Goal: Task Accomplishment & Management: Manage account settings

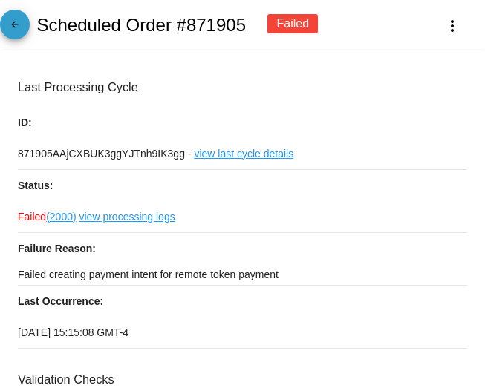
click at [20, 16] on span "arrow_back" at bounding box center [15, 28] width 18 height 36
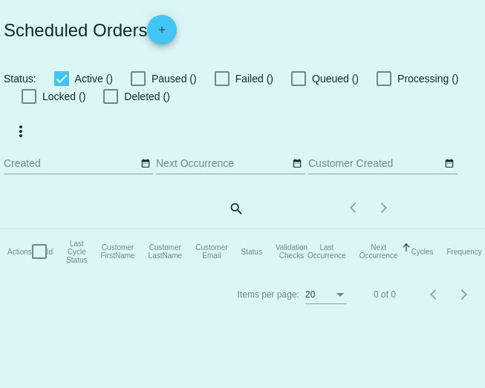
checkbox input "true"
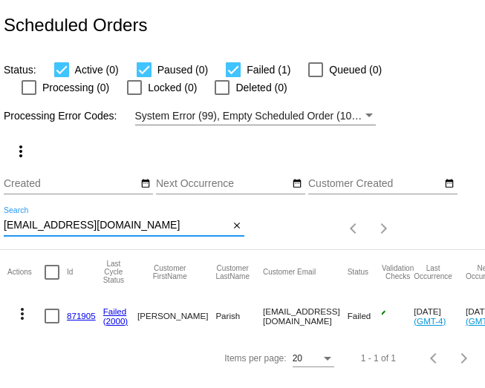
drag, startPoint x: 105, startPoint y: 226, endPoint x: -13, endPoint y: 220, distance: 118.3
click at [0, 220] on html "Scheduled Orders Status: Active (0) Paused (0) Failed (1) Queued (0) Processing…" at bounding box center [242, 194] width 485 height 388
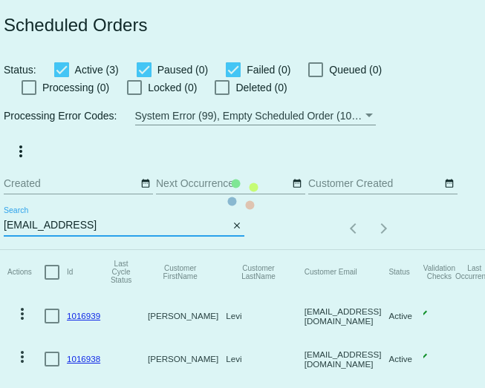
type input "[EMAIL_ADDRESS]"
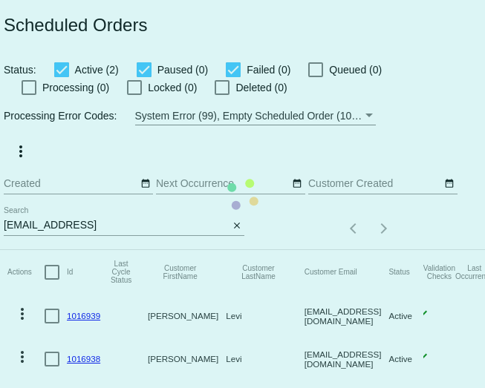
click at [302, 250] on mat-table "Actions Id Last Cycle Status Customer FirstName Customer LastName Customer Emai…" at bounding box center [323, 337] width 646 height 174
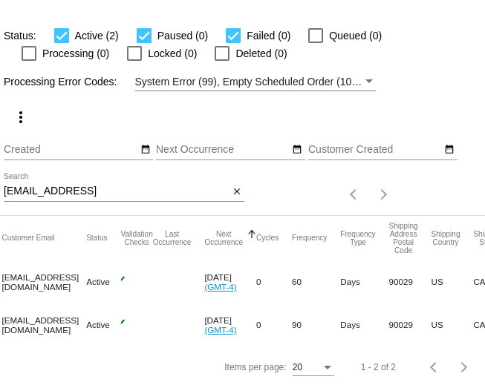
scroll to position [0, 264]
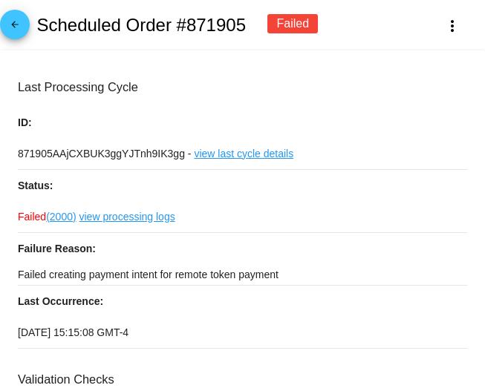
click at [13, 19] on span "arrow_back" at bounding box center [15, 28] width 18 height 36
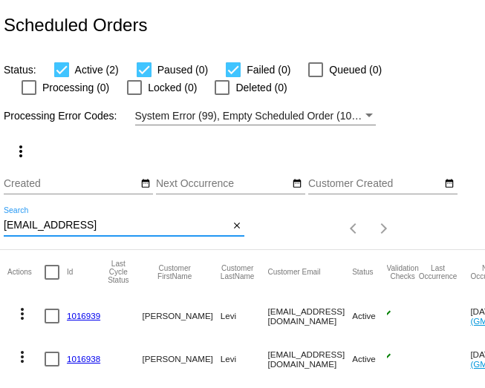
click at [87, 228] on input "[EMAIL_ADDRESS]" at bounding box center [116, 226] width 225 height 12
click at [275, 220] on div "Items per page: 20 1 - 2 of 2" at bounding box center [324, 229] width 160 height 42
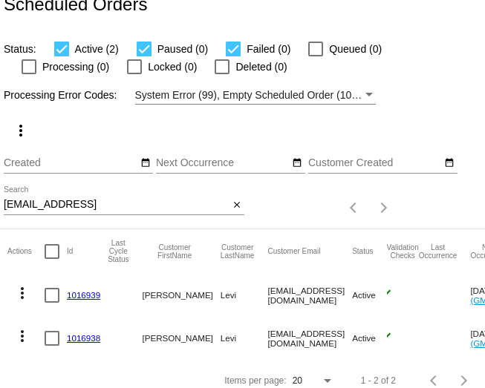
scroll to position [35, 0]
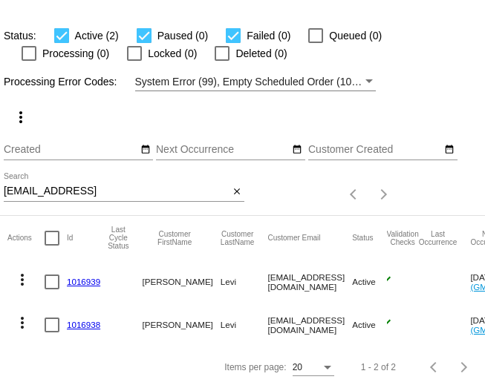
click at [83, 284] on link "1016939" at bounding box center [83, 282] width 33 height 10
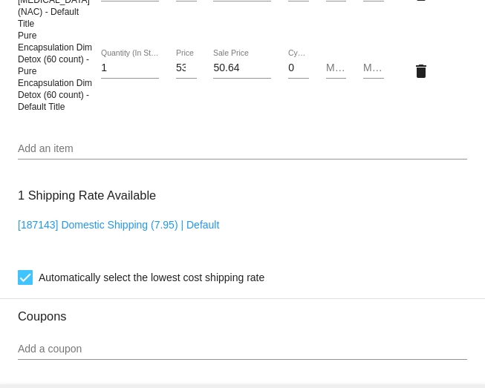
scroll to position [1158, 0]
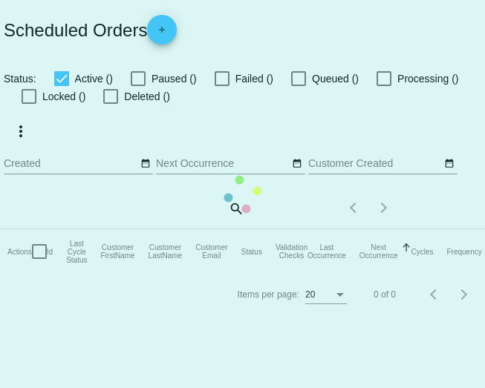
checkbox input "true"
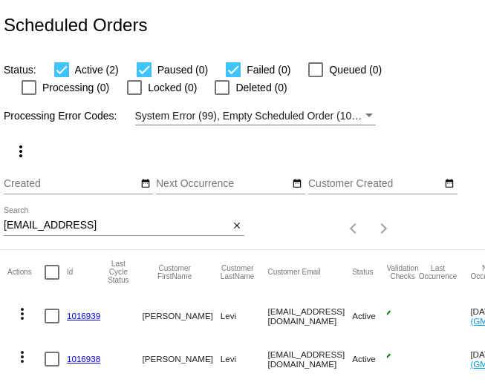
click at [78, 317] on link "1016939" at bounding box center [83, 316] width 33 height 10
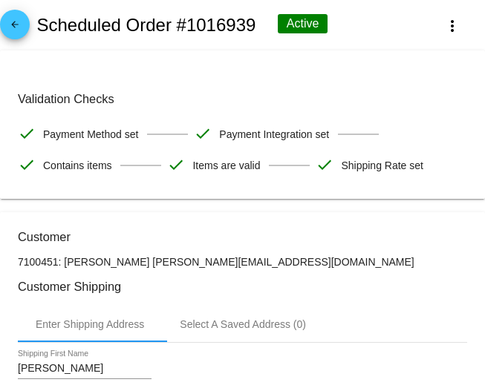
click at [15, 25] on mat-icon "arrow_back" at bounding box center [15, 28] width 18 height 18
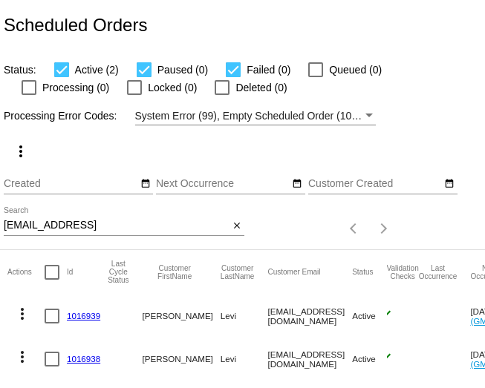
scroll to position [35, 0]
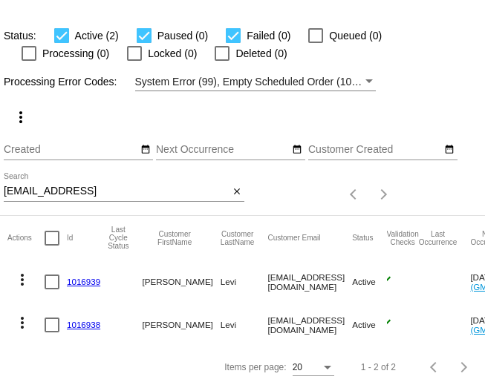
click at [85, 325] on link "1016938" at bounding box center [83, 325] width 33 height 10
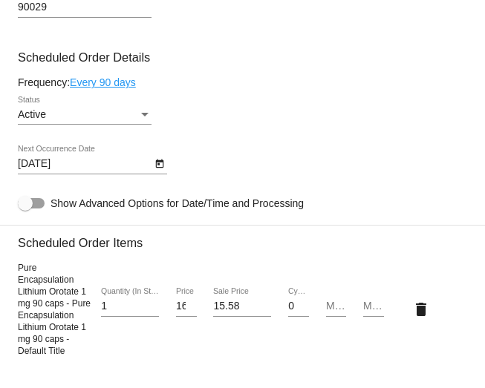
scroll to position [702, 0]
